Goal: Contribute content: Contribute content

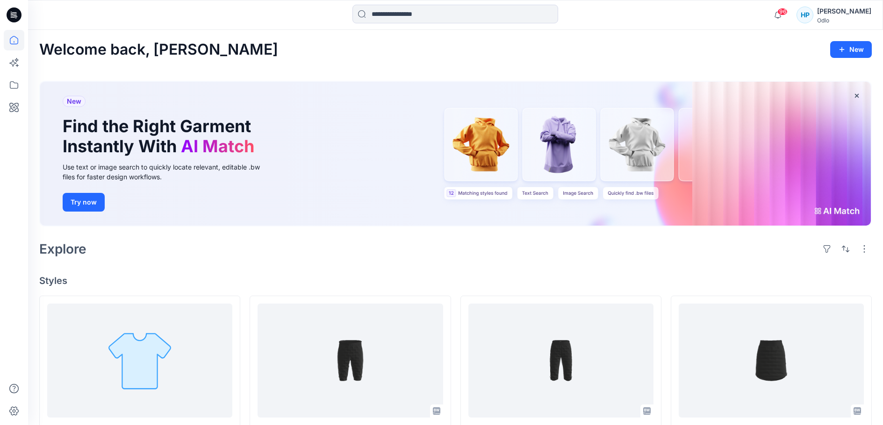
scroll to position [467, 0]
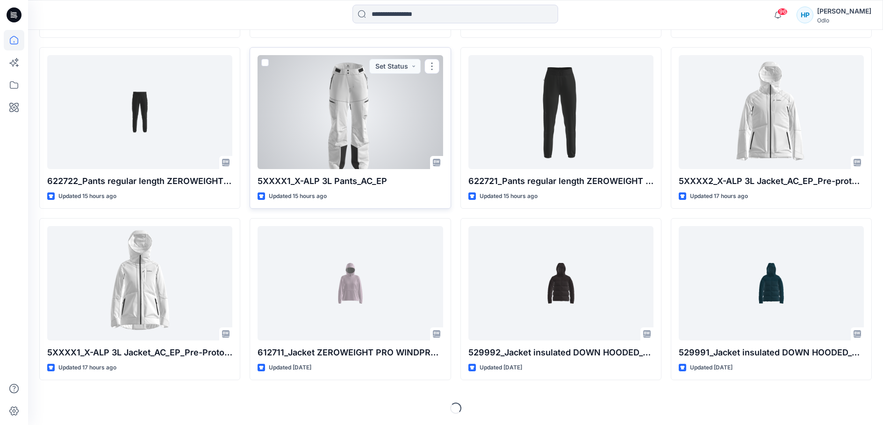
click at [364, 161] on div at bounding box center [350, 112] width 185 height 114
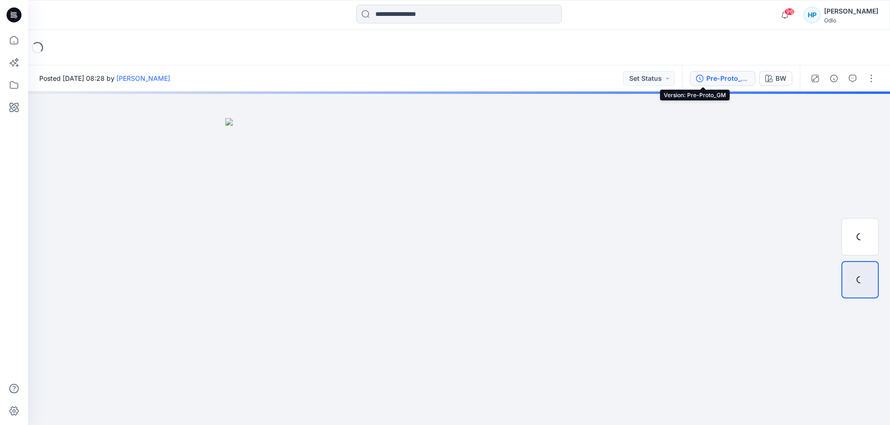
click at [706, 75] on div "Pre-Proto_GM" at bounding box center [727, 78] width 43 height 10
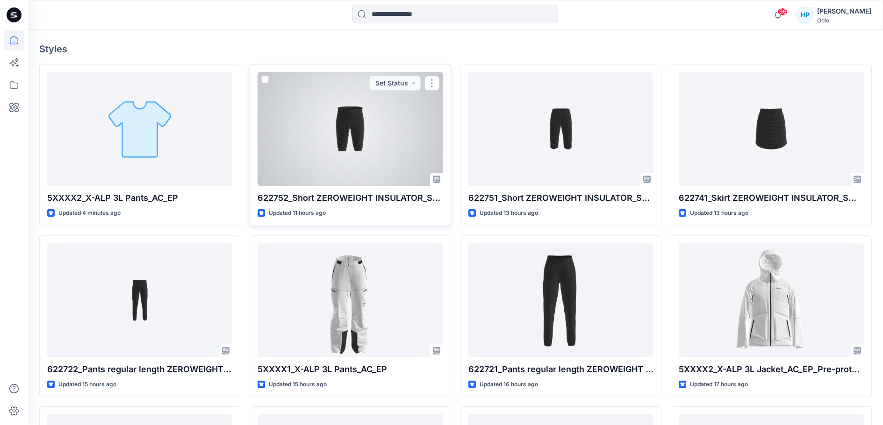
scroll to position [234, 0]
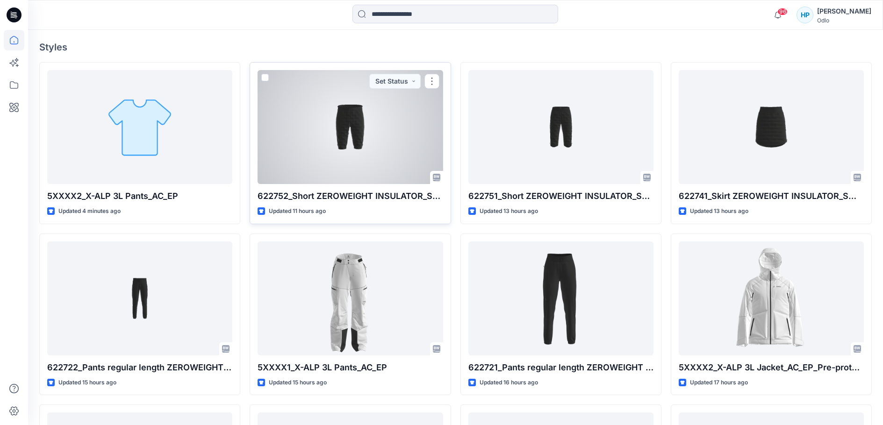
click at [321, 184] on div at bounding box center [350, 127] width 185 height 114
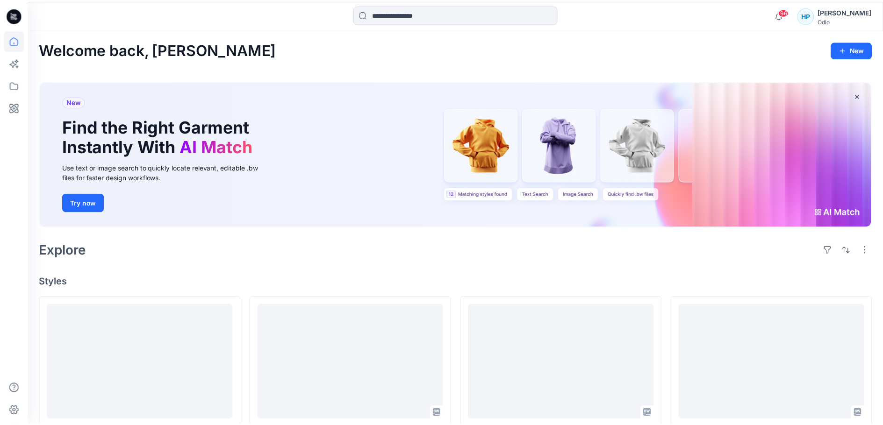
scroll to position [234, 0]
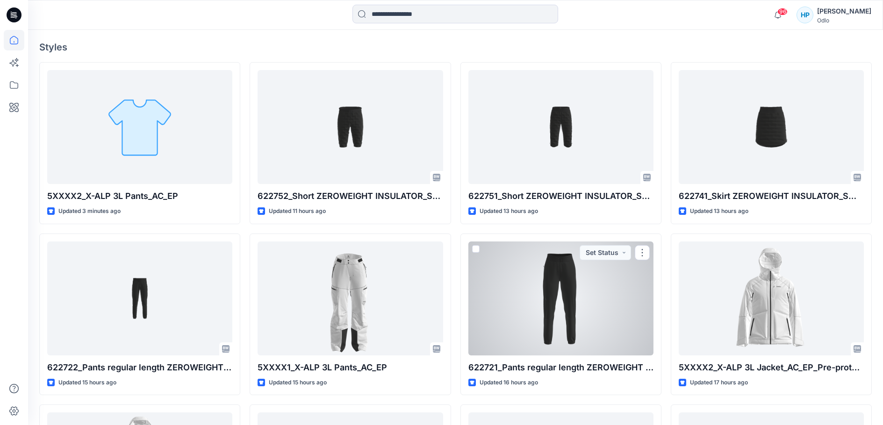
drag, startPoint x: 527, startPoint y: 369, endPoint x: 523, endPoint y: 364, distance: 6.6
click at [527, 356] on div at bounding box center [560, 299] width 185 height 114
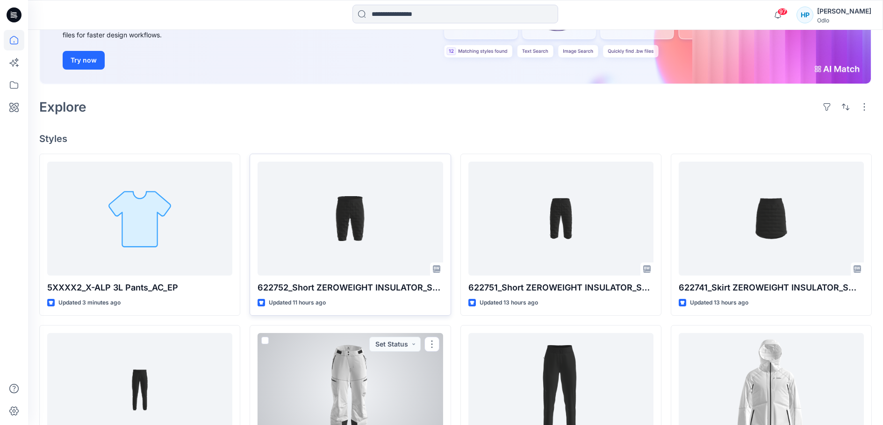
scroll to position [138, 0]
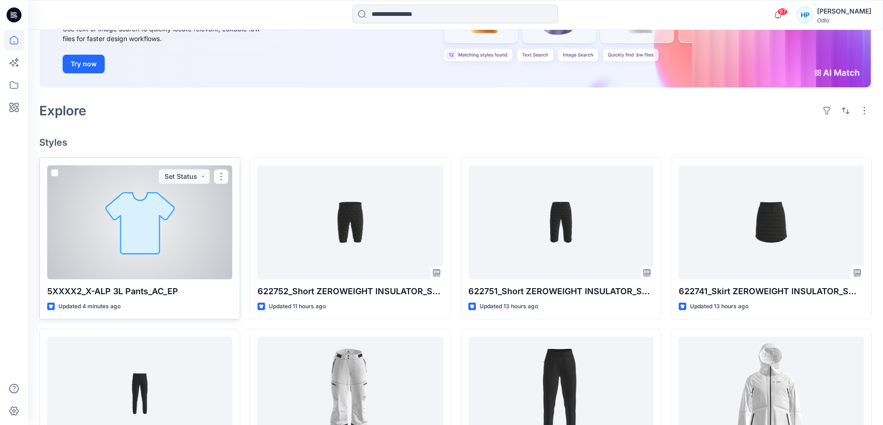
click at [112, 280] on div at bounding box center [139, 222] width 185 height 114
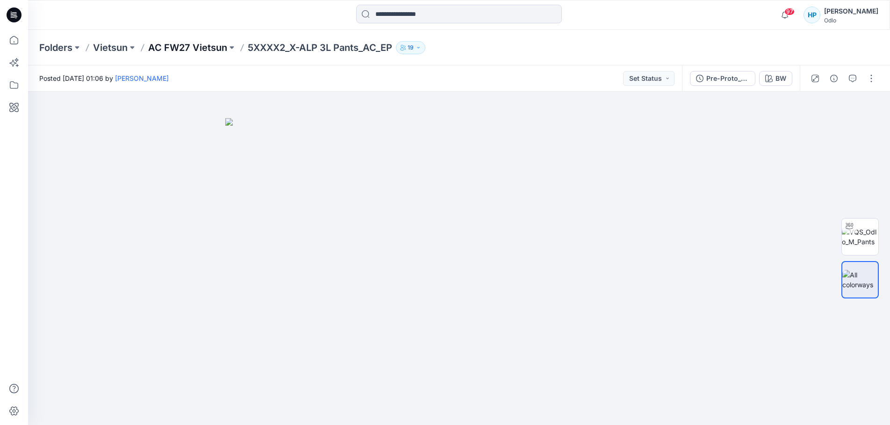
click at [188, 52] on p "AC FW27 Vietsun" at bounding box center [187, 47] width 79 height 13
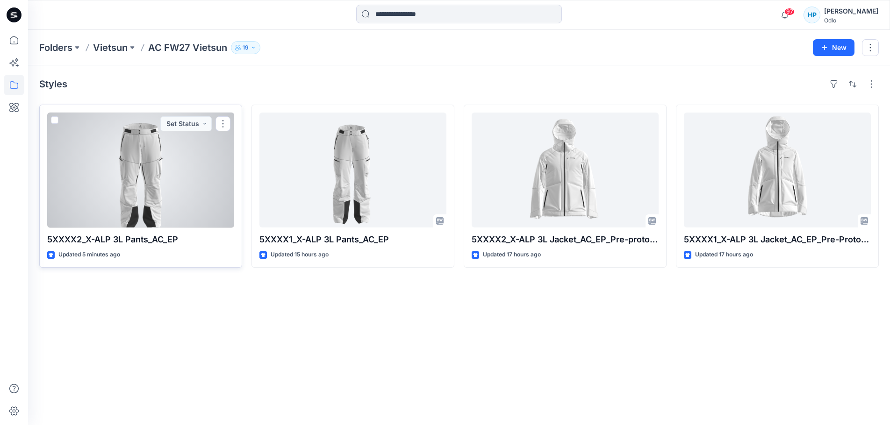
click at [187, 217] on div at bounding box center [140, 170] width 187 height 115
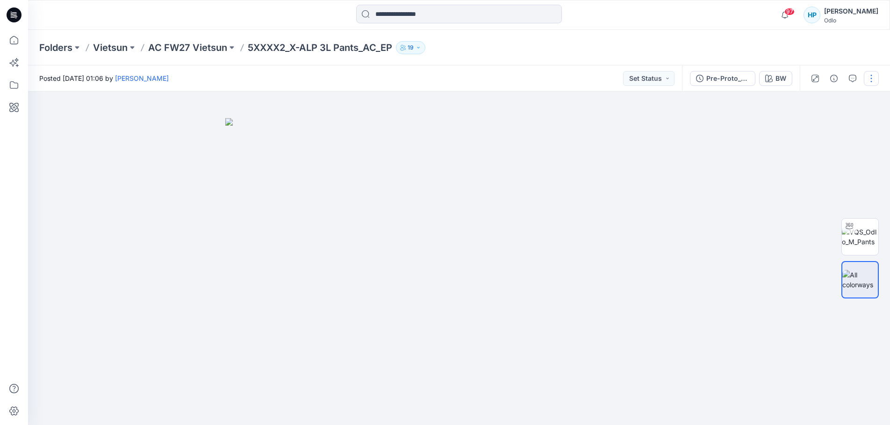
click at [874, 77] on button "button" at bounding box center [871, 78] width 15 height 15
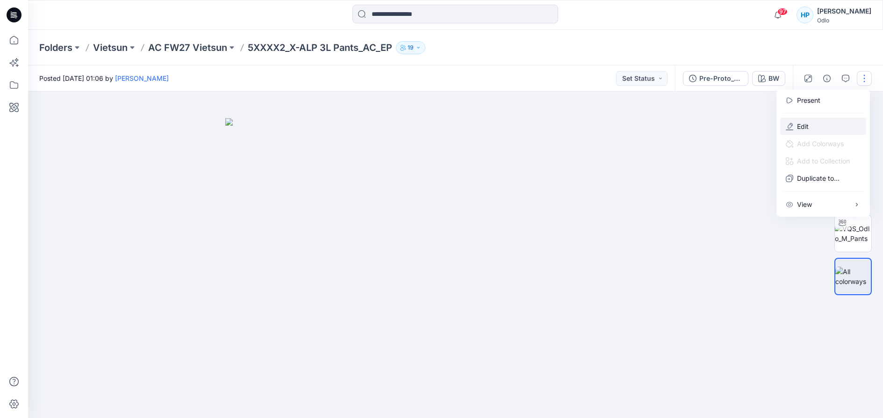
click at [809, 129] on p "Edit" at bounding box center [803, 127] width 12 height 10
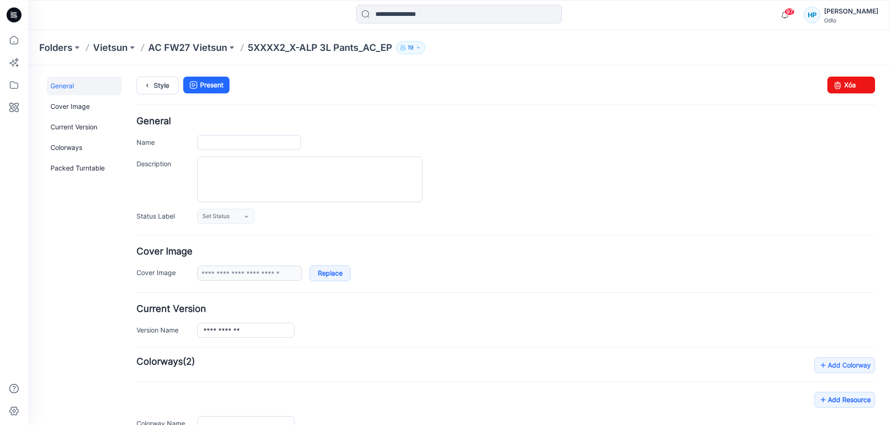
type input "**********"
type input "**"
type input "**********"
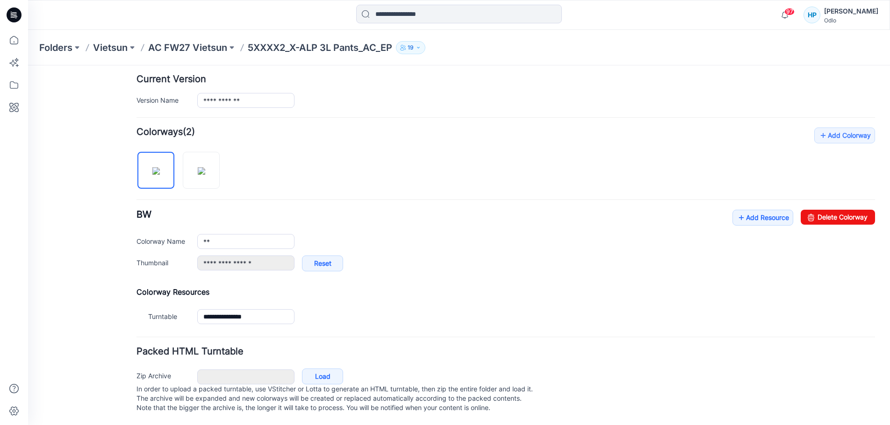
scroll to position [239, 0]
click at [205, 167] on img at bounding box center [201, 170] width 7 height 7
type input "*****"
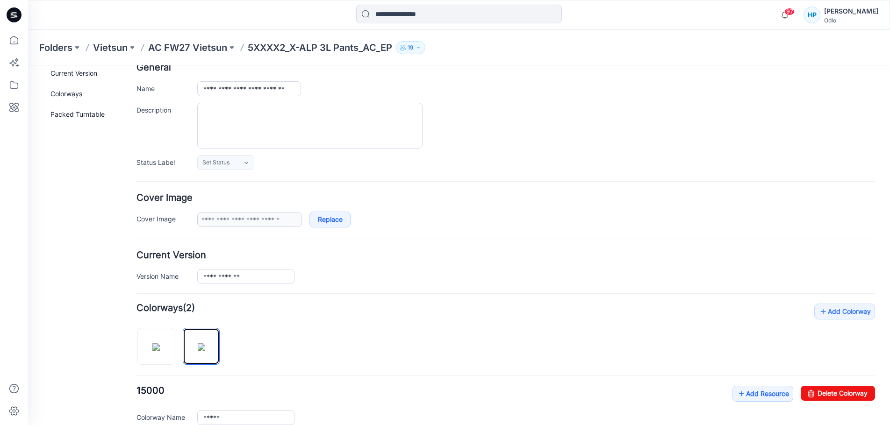
scroll to position [52, 0]
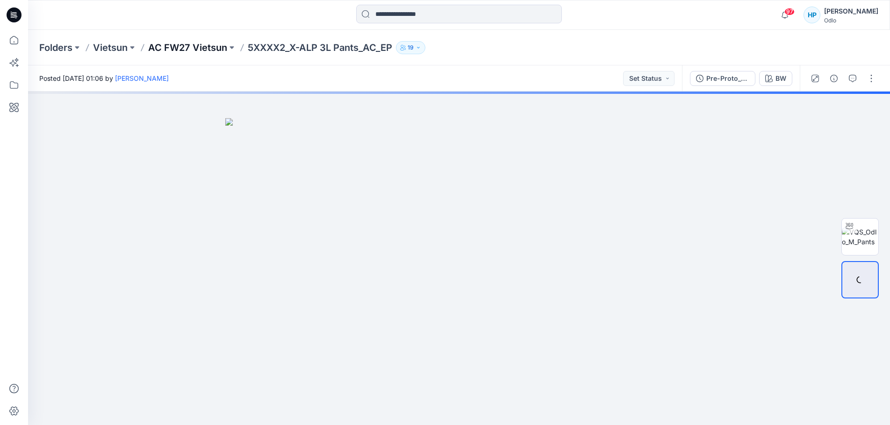
click at [187, 45] on p "AC FW27 Vietsun" at bounding box center [187, 47] width 79 height 13
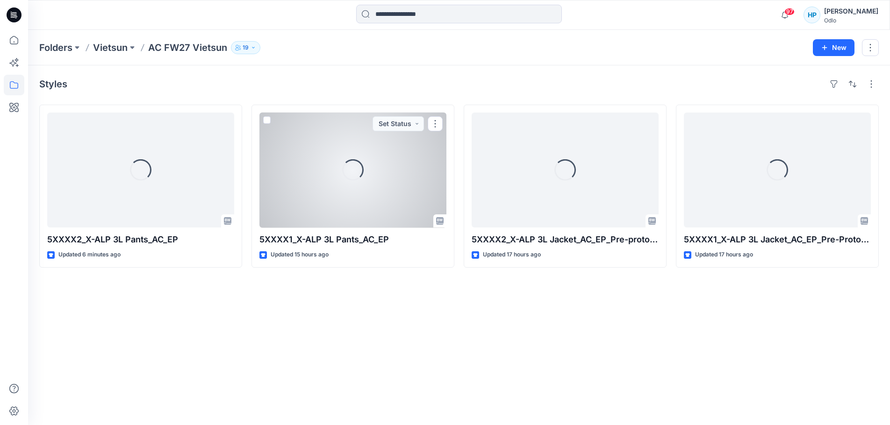
drag, startPoint x: 365, startPoint y: 194, endPoint x: 361, endPoint y: 190, distance: 5.3
click at [366, 194] on div "Loading..." at bounding box center [352, 170] width 187 height 115
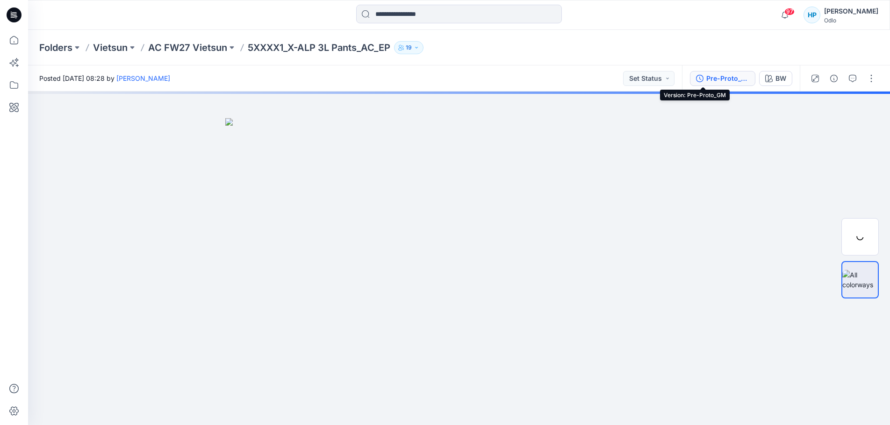
click at [723, 81] on div "Pre-Proto_GM" at bounding box center [727, 78] width 43 height 10
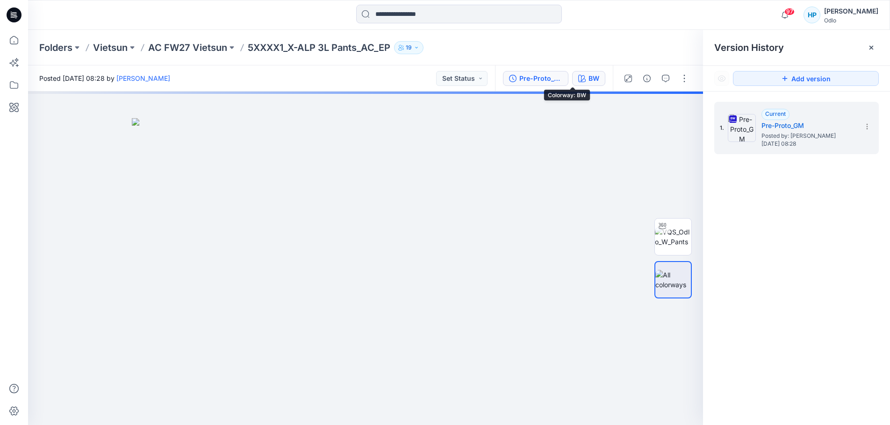
click at [588, 78] on div "BW" at bounding box center [593, 78] width 11 height 10
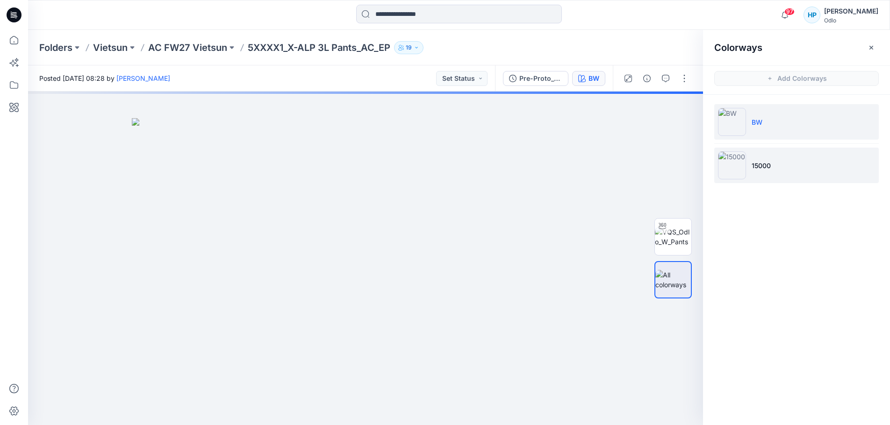
click at [750, 175] on li "15000" at bounding box center [796, 166] width 165 height 36
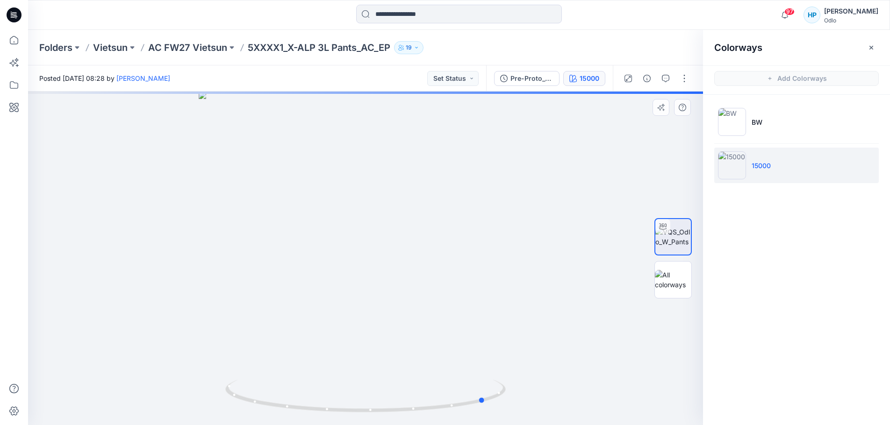
drag, startPoint x: 411, startPoint y: 407, endPoint x: 532, endPoint y: 405, distance: 121.1
click at [532, 405] on div at bounding box center [365, 259] width 675 height 334
click at [199, 49] on p "AC FW27 Vietsun" at bounding box center [187, 47] width 79 height 13
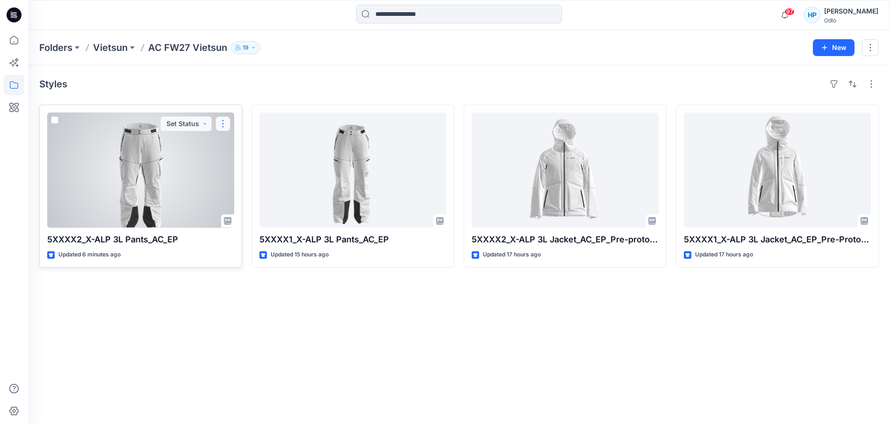
click at [228, 131] on button "button" at bounding box center [222, 123] width 15 height 15
click at [268, 156] on button "Edit" at bounding box center [267, 147] width 101 height 17
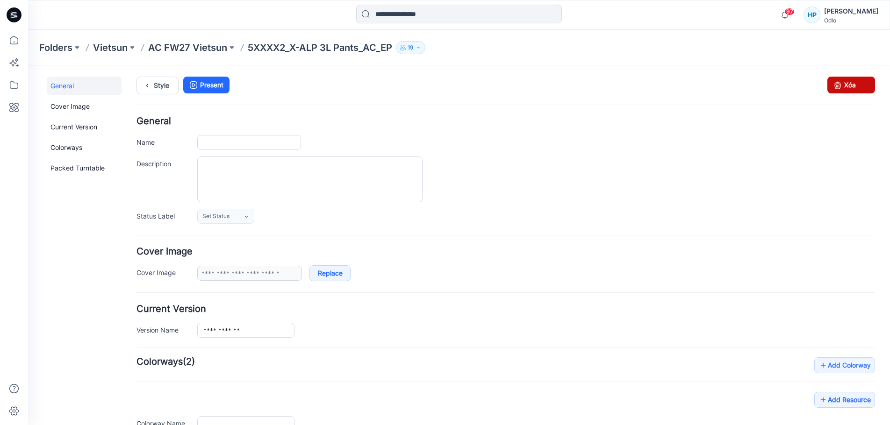
click at [837, 82] on icon at bounding box center [837, 85] width 13 height 17
type input "**********"
type input "**"
type input "**********"
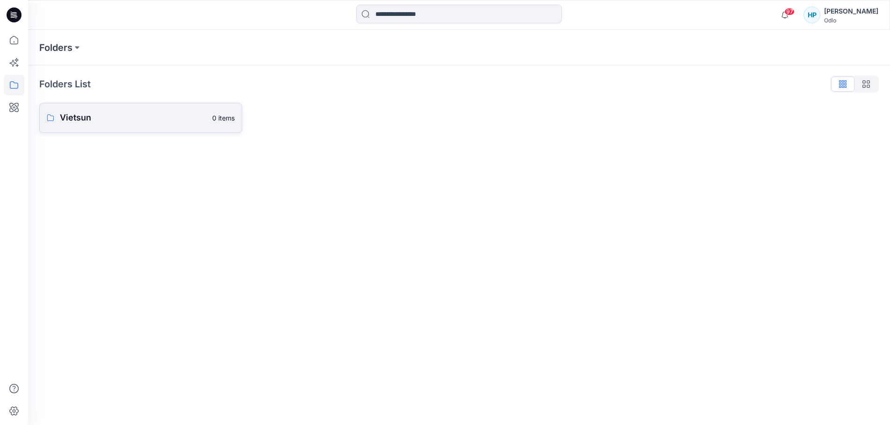
click at [134, 129] on link "Vietsun 0 items" at bounding box center [140, 118] width 203 height 30
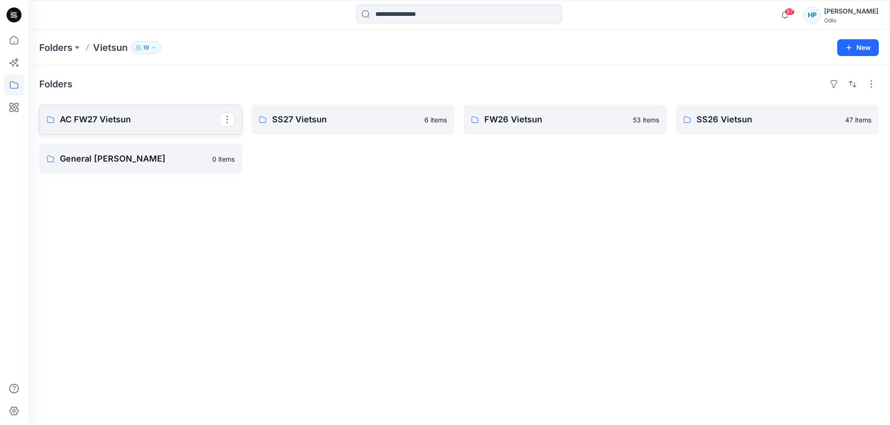
click at [140, 135] on link "AC FW27 Vietsun" at bounding box center [140, 120] width 203 height 30
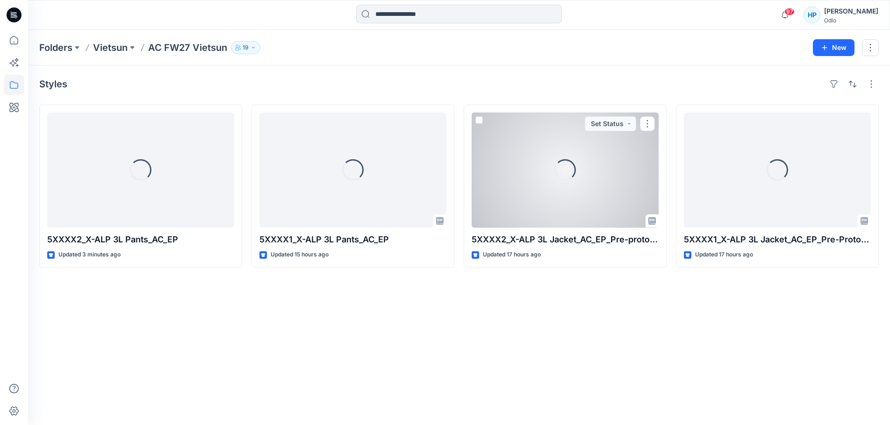
click at [517, 191] on div "Loading..." at bounding box center [565, 170] width 187 height 115
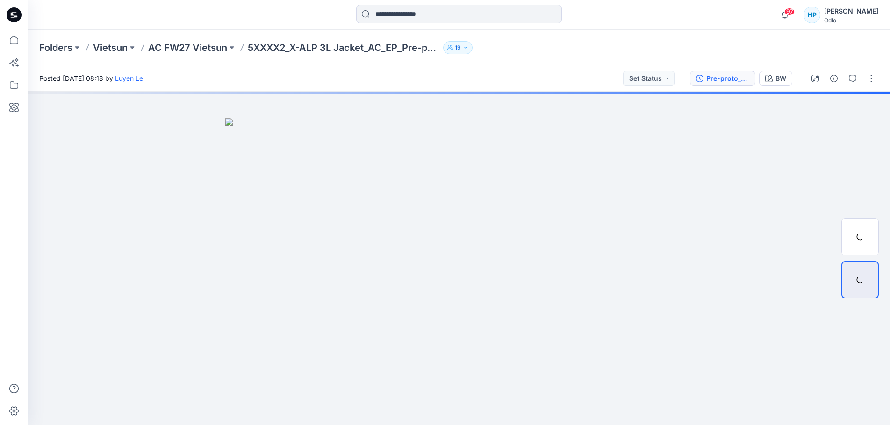
click at [714, 82] on div "Pre-proto_GM" at bounding box center [727, 78] width 43 height 10
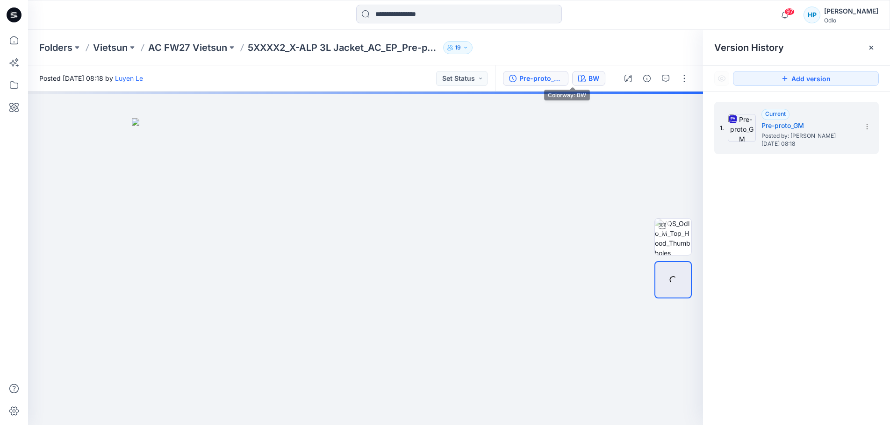
click at [577, 85] on button "BW" at bounding box center [588, 78] width 33 height 15
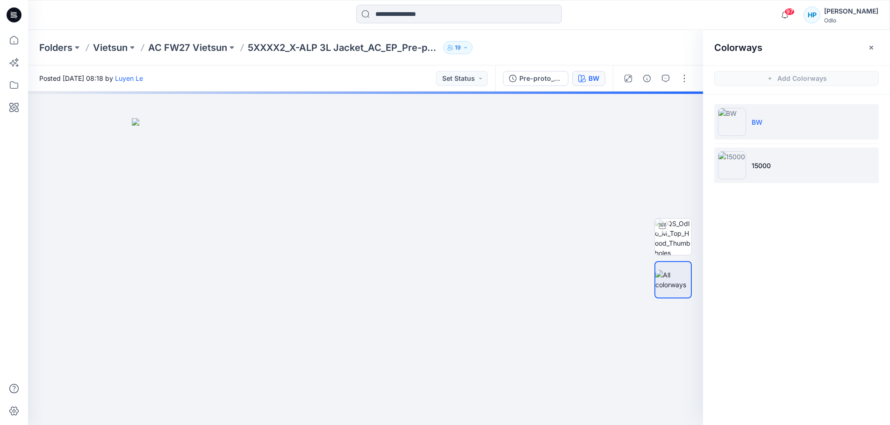
click at [743, 162] on img at bounding box center [732, 165] width 28 height 28
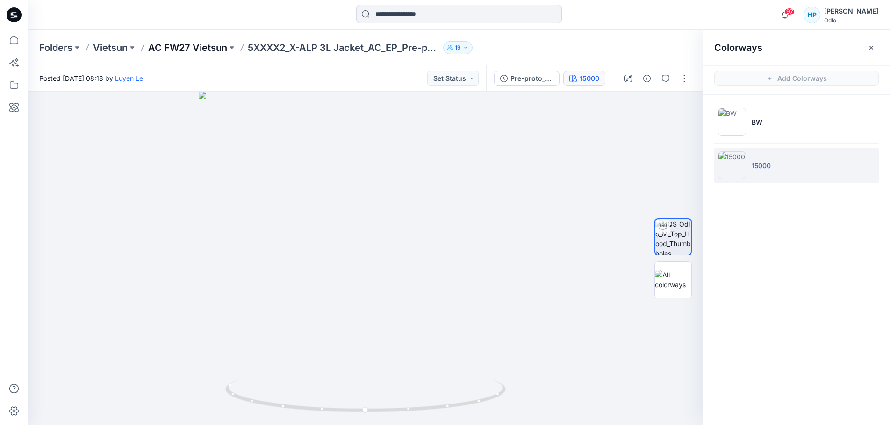
click at [178, 49] on p "AC FW27 Vietsun" at bounding box center [187, 47] width 79 height 13
